Goal: Task Accomplishment & Management: Manage account settings

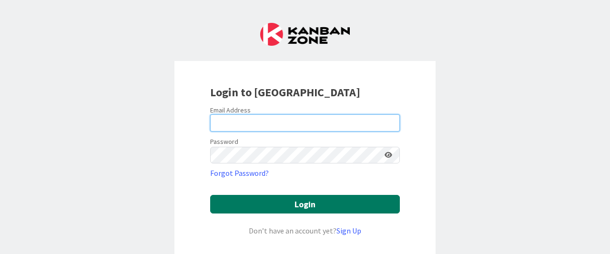
type input "[EMAIL_ADDRESS][DOMAIN_NAME]"
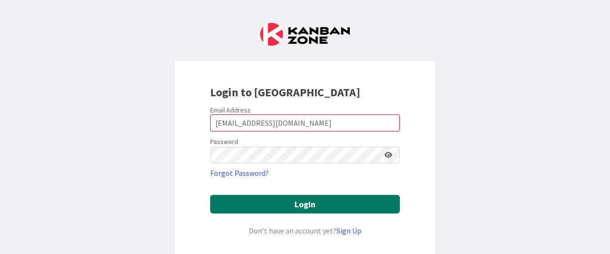
click at [256, 204] on button "Login" at bounding box center [305, 204] width 190 height 19
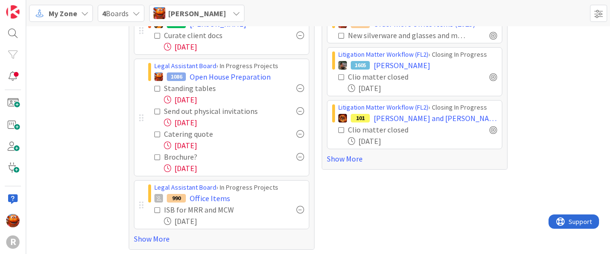
scroll to position [68, 0]
click at [147, 238] on link "Show More" at bounding box center [221, 237] width 175 height 11
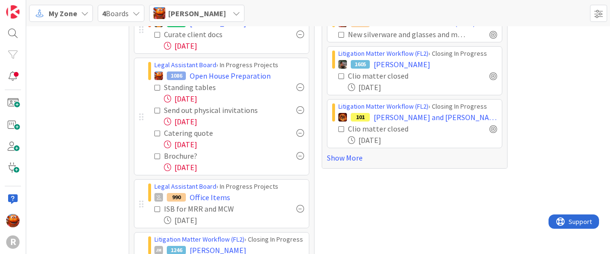
click at [297, 158] on div at bounding box center [301, 156] width 8 height 8
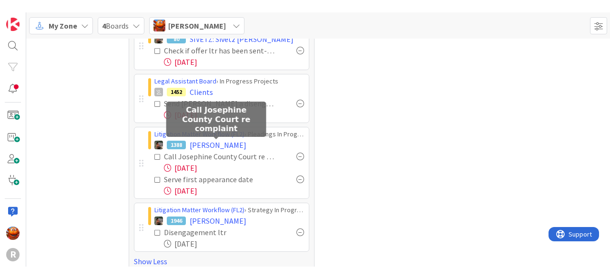
scroll to position [354, 0]
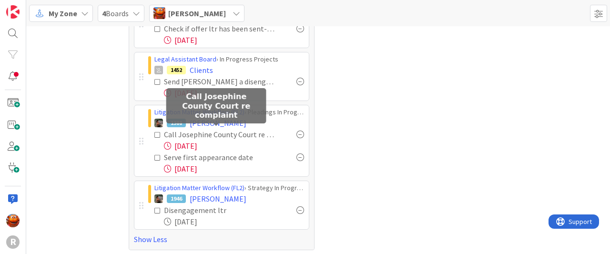
drag, startPoint x: 200, startPoint y: 133, endPoint x: 440, endPoint y: 113, distance: 240.1
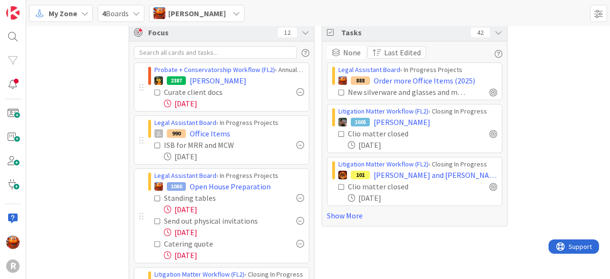
scroll to position [0, 0]
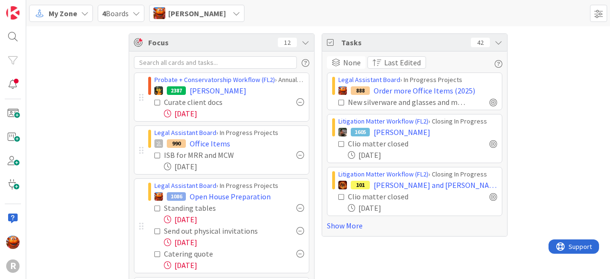
click at [210, 14] on div "[PERSON_NAME]" at bounding box center [196, 13] width 95 height 17
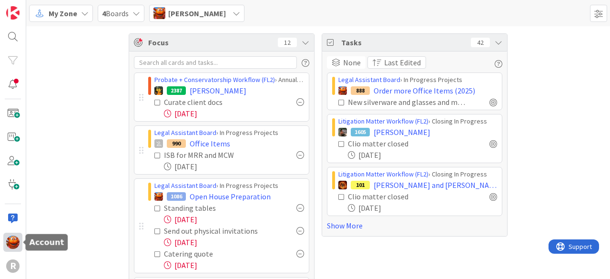
click at [10, 242] on img at bounding box center [12, 242] width 13 height 13
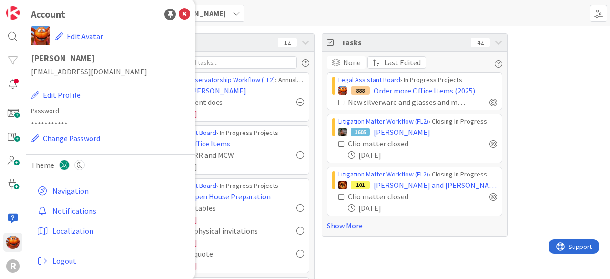
click at [240, 0] on div "My Zone 4 Boards [PERSON_NAME] [PERSON_NAME] [EMAIL_ADDRESS][DOMAIN_NAME] [PERS…" at bounding box center [318, 13] width 584 height 26
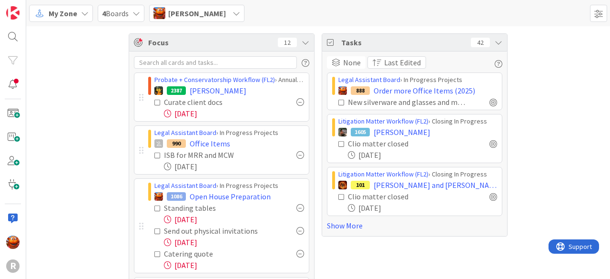
click at [182, 10] on span "[PERSON_NAME]" at bounding box center [197, 13] width 58 height 11
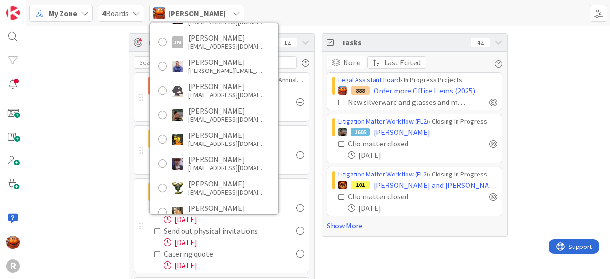
scroll to position [92, 0]
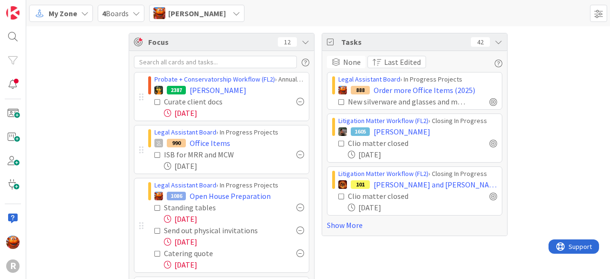
scroll to position [1, 0]
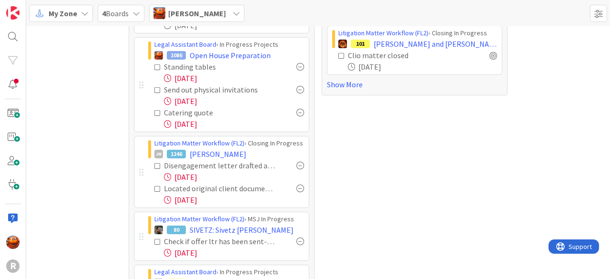
click at [154, 165] on icon at bounding box center [157, 166] width 7 height 7
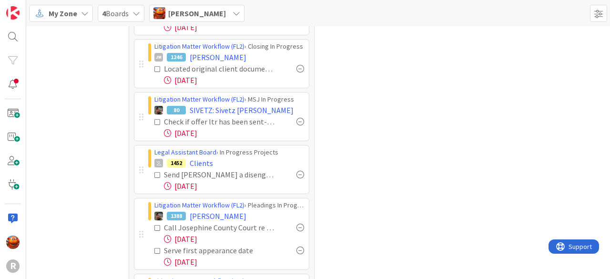
scroll to position [238, 0]
click at [154, 121] on icon at bounding box center [157, 121] width 7 height 7
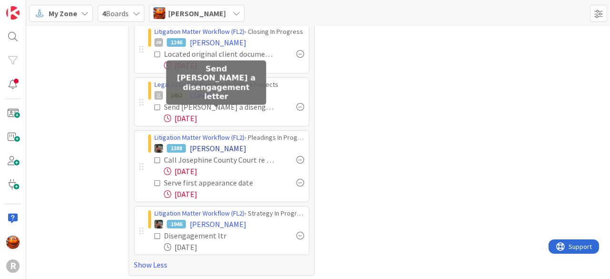
scroll to position [254, 0]
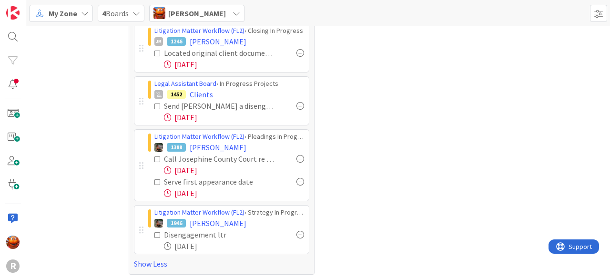
click at [154, 153] on div "Call Josephine County Court re complaint" at bounding box center [229, 158] width 150 height 11
click at [156, 156] on icon at bounding box center [157, 159] width 7 height 7
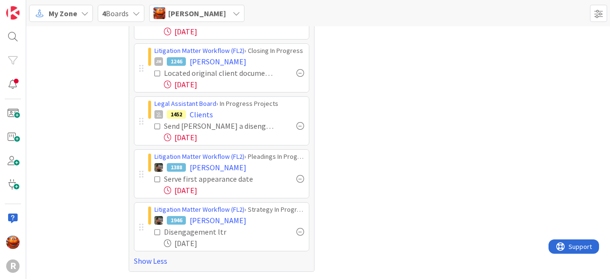
scroll to position [231, 0]
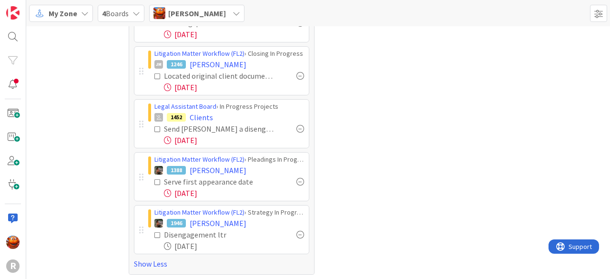
click at [154, 179] on icon at bounding box center [157, 182] width 7 height 7
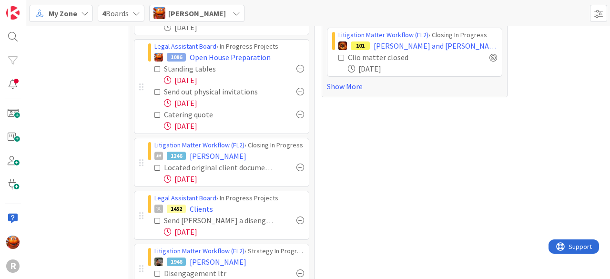
scroll to position [0, 0]
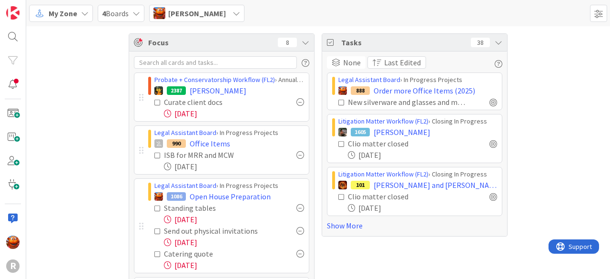
click at [182, 15] on span "[PERSON_NAME]" at bounding box center [197, 13] width 58 height 11
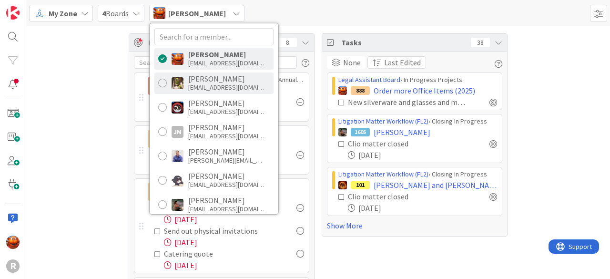
click at [194, 88] on div "[EMAIL_ADDRESS][DOMAIN_NAME]" at bounding box center [226, 87] width 76 height 9
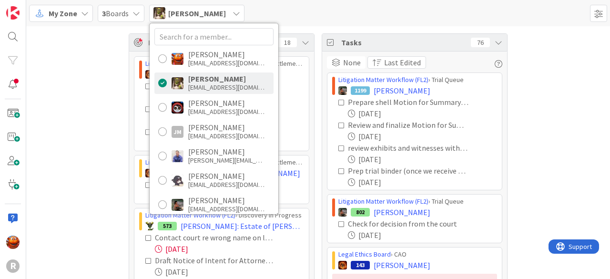
click at [70, 100] on div "Focus 18 Litigation Matter Workflow (FL2) › Mediation/Settlement Queue 2225 [PE…" at bounding box center [318, 186] width 584 height 320
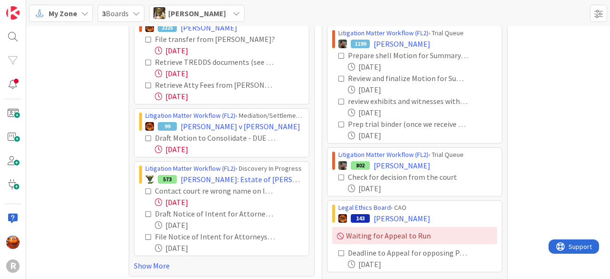
scroll to position [47, 0]
click at [144, 254] on link "Show More" at bounding box center [221, 265] width 175 height 11
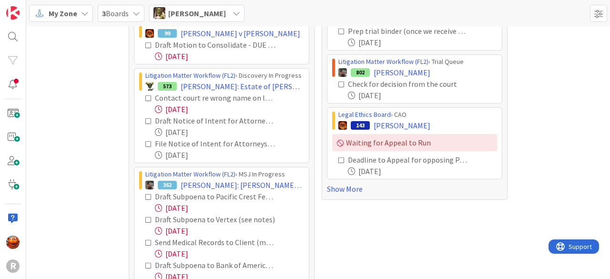
click at [145, 96] on icon at bounding box center [148, 98] width 7 height 7
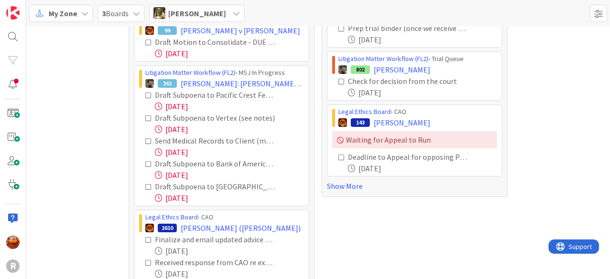
scroll to position [142, 0]
click at [145, 95] on icon at bounding box center [148, 95] width 7 height 7
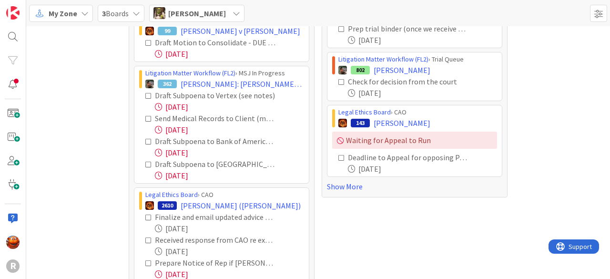
click at [145, 95] on icon at bounding box center [148, 95] width 7 height 7
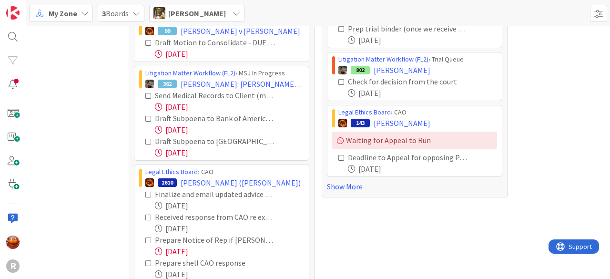
click at [145, 116] on icon at bounding box center [148, 118] width 7 height 7
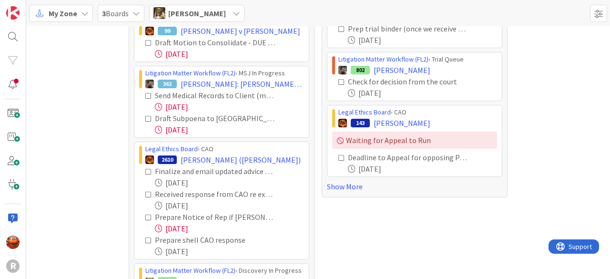
click at [145, 116] on icon at bounding box center [148, 118] width 7 height 7
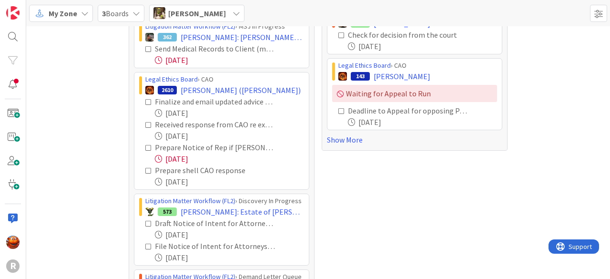
scroll to position [189, 0]
click at [145, 122] on icon at bounding box center [148, 125] width 7 height 7
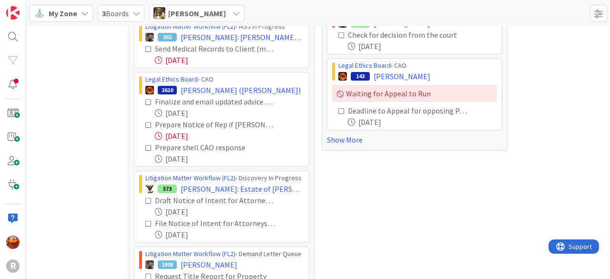
click at [148, 123] on icon at bounding box center [148, 125] width 7 height 7
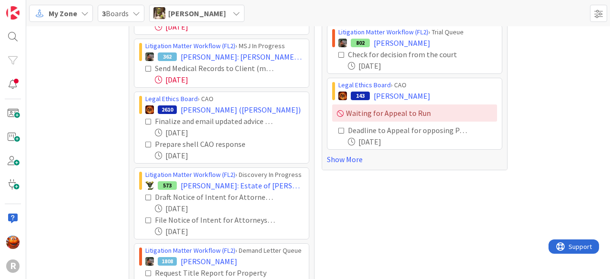
scroll to position [0, 0]
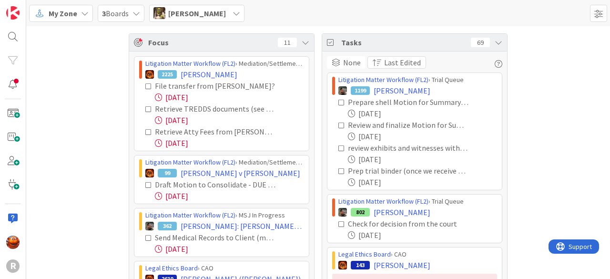
click at [233, 15] on icon at bounding box center [237, 14] width 8 height 8
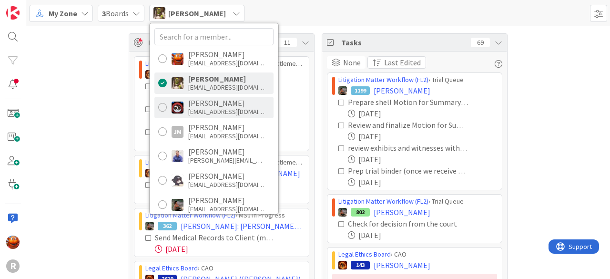
click at [218, 99] on div "[PERSON_NAME]" at bounding box center [226, 103] width 76 height 9
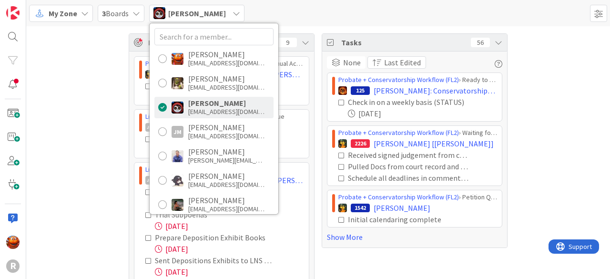
click at [110, 95] on div "Focus 9 Probate + Conservatorship Workflow (FL2) › Annual Accounting Queue 115 …" at bounding box center [318, 178] width 584 height 304
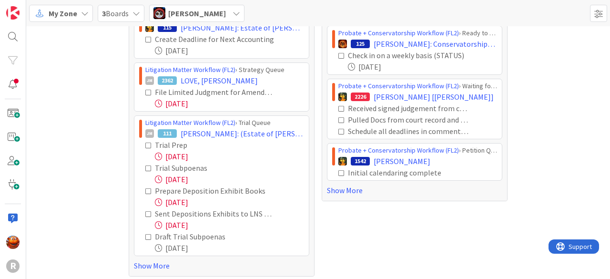
scroll to position [47, 0]
click at [145, 89] on icon at bounding box center [148, 92] width 7 height 7
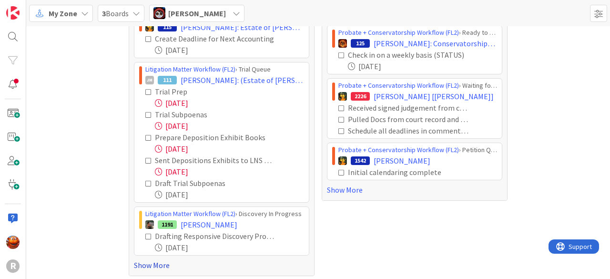
click at [148, 254] on link "Show More" at bounding box center [221, 264] width 175 height 11
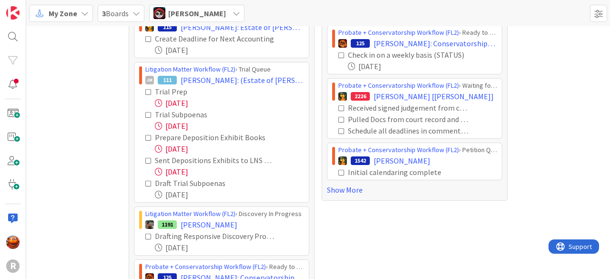
click at [145, 136] on icon at bounding box center [148, 137] width 7 height 7
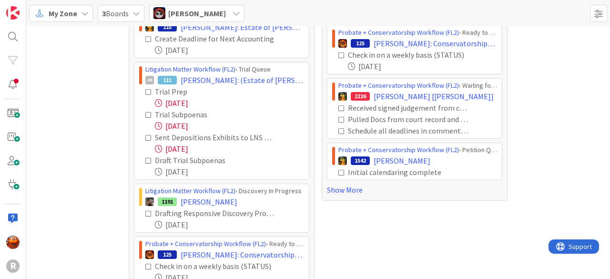
click at [145, 136] on icon at bounding box center [148, 137] width 7 height 7
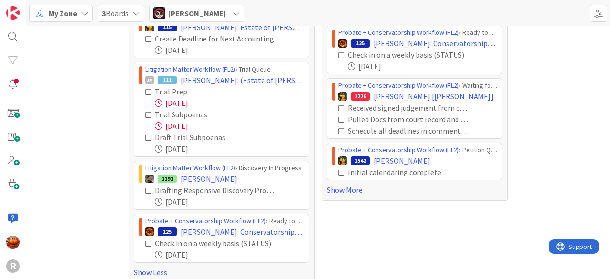
scroll to position [0, 0]
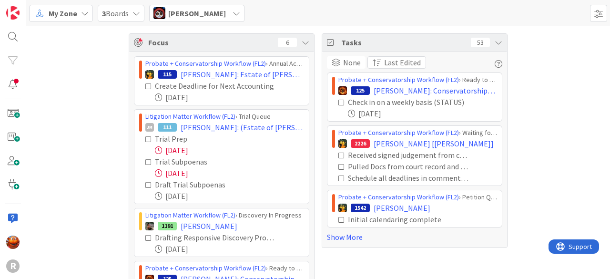
click at [197, 18] on span "[PERSON_NAME]" at bounding box center [197, 13] width 58 height 11
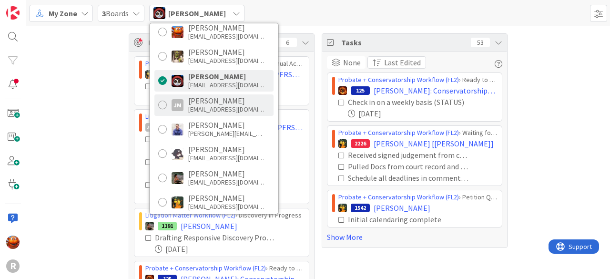
scroll to position [184, 0]
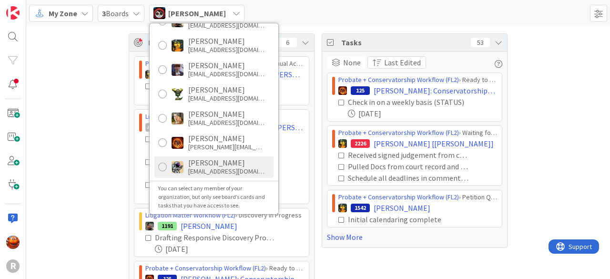
click at [198, 169] on div "[EMAIL_ADDRESS][DOMAIN_NAME]" at bounding box center [226, 171] width 76 height 9
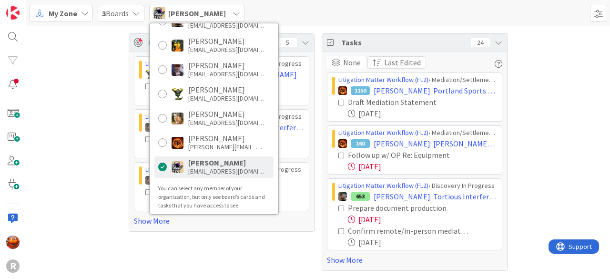
click at [97, 91] on div "Focus 5 Litigation Matter Workflow (FL2) › Discovery In Progress 13 [PERSON_NAM…" at bounding box center [318, 152] width 584 height 252
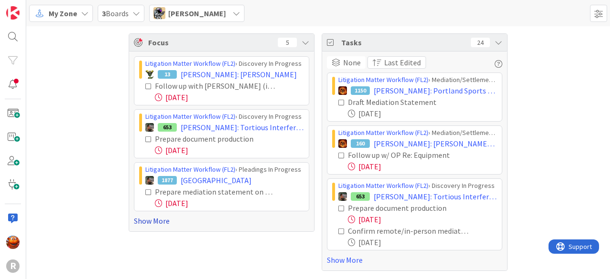
click at [146, 220] on link "Show More" at bounding box center [221, 220] width 175 height 11
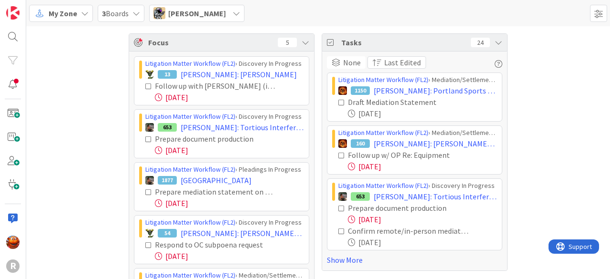
click at [145, 87] on icon at bounding box center [148, 86] width 7 height 7
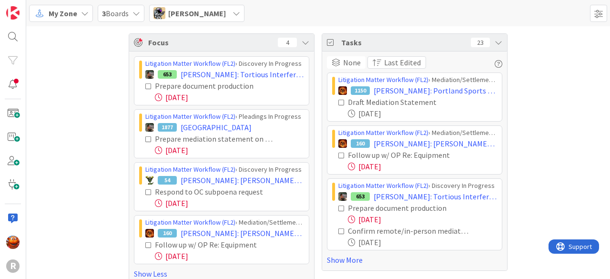
click at [145, 194] on icon at bounding box center [148, 192] width 7 height 7
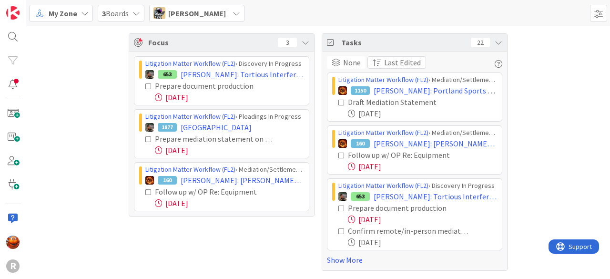
click at [150, 194] on icon at bounding box center [148, 192] width 7 height 7
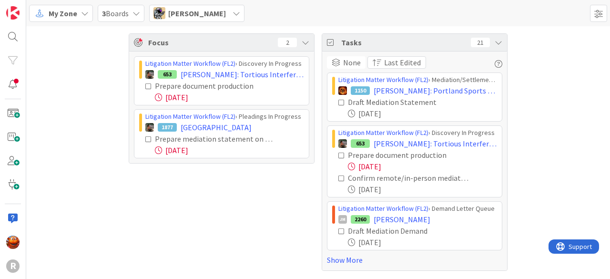
click at [176, 10] on span "[PERSON_NAME]" at bounding box center [197, 13] width 58 height 11
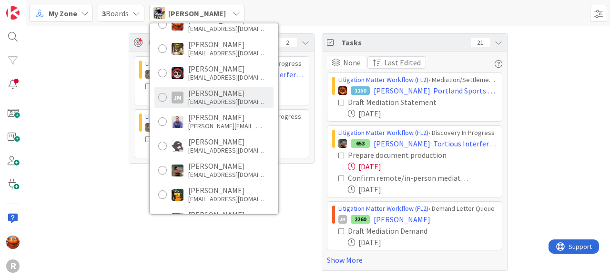
scroll to position [0, 0]
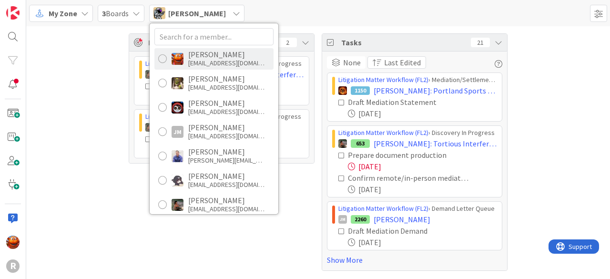
click at [191, 62] on div "[EMAIL_ADDRESS][DOMAIN_NAME]" at bounding box center [226, 63] width 76 height 9
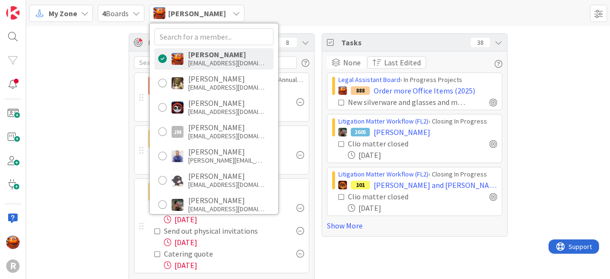
click at [93, 81] on div "Focus 8 Probate + Conservatorship Workflow (FL2) › Annual Accounting Queue 2387…" at bounding box center [318, 163] width 584 height 275
